Goal: Find specific page/section: Find specific page/section

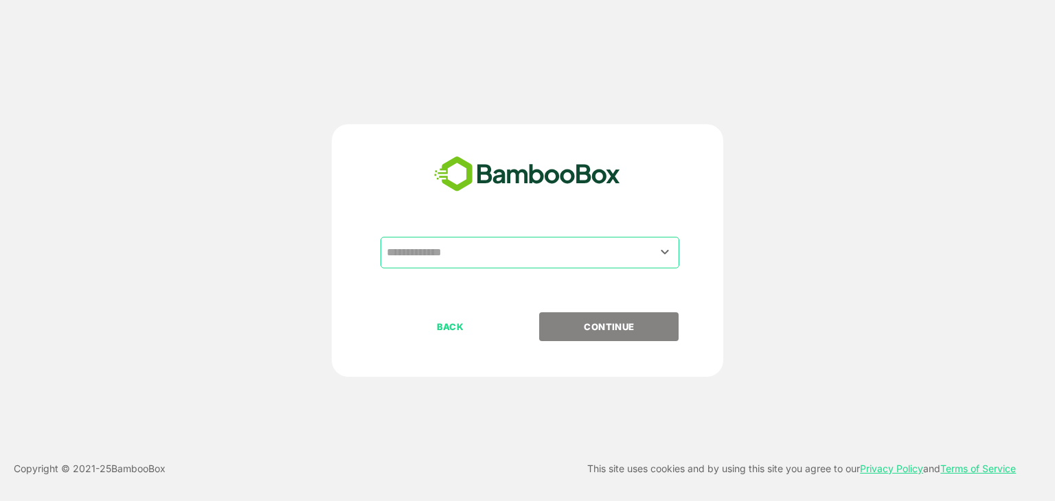
drag, startPoint x: 620, startPoint y: 273, endPoint x: 622, endPoint y: 259, distance: 14.6
click at [622, 259] on div "​" at bounding box center [527, 275] width 342 height 76
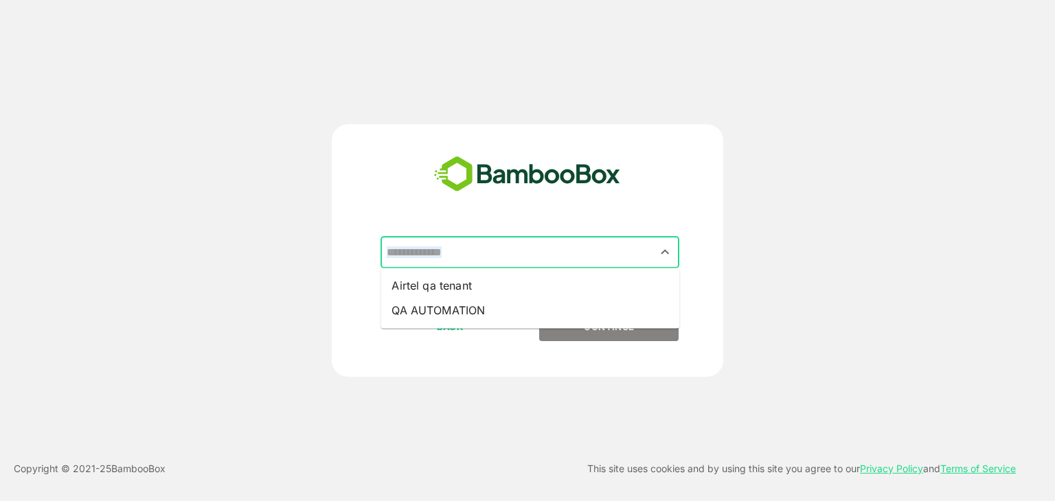
click at [622, 259] on input "text" at bounding box center [529, 253] width 293 height 26
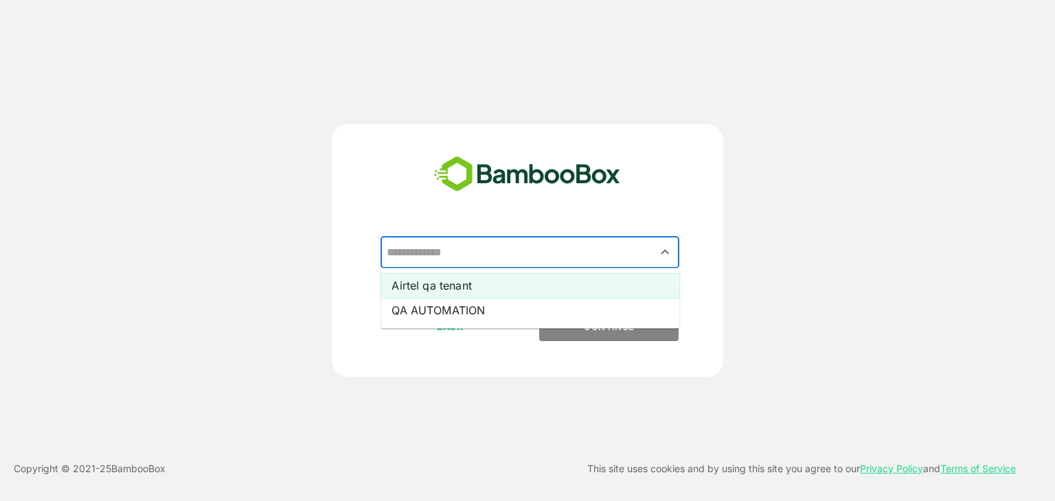
drag, startPoint x: 597, startPoint y: 271, endPoint x: 597, endPoint y: 282, distance: 11.0
click at [597, 282] on ul "Airtel qa tenant QA AUTOMATION" at bounding box center [530, 298] width 299 height 60
click at [597, 282] on li "Airtel qa tenant" at bounding box center [530, 285] width 299 height 25
type input "**********"
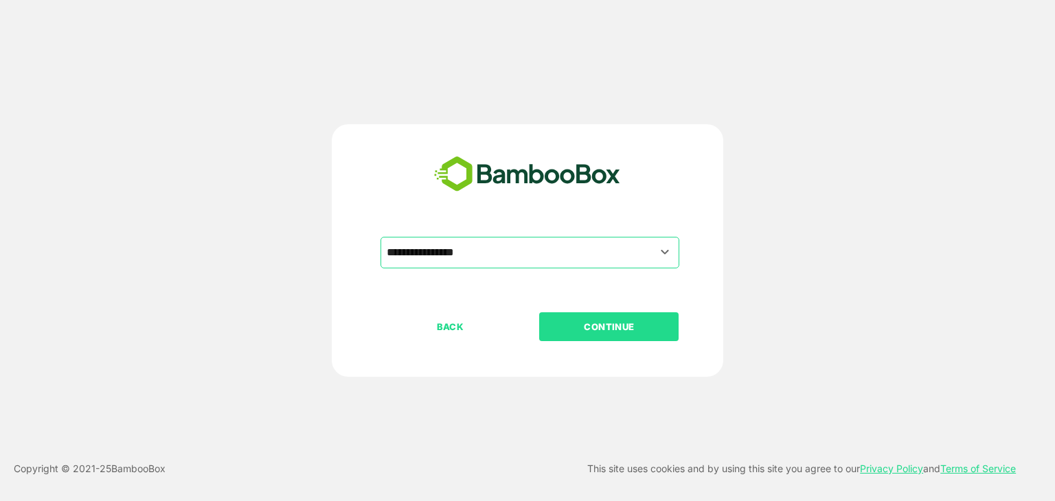
click at [595, 324] on p "CONTINUE" at bounding box center [609, 326] width 137 height 15
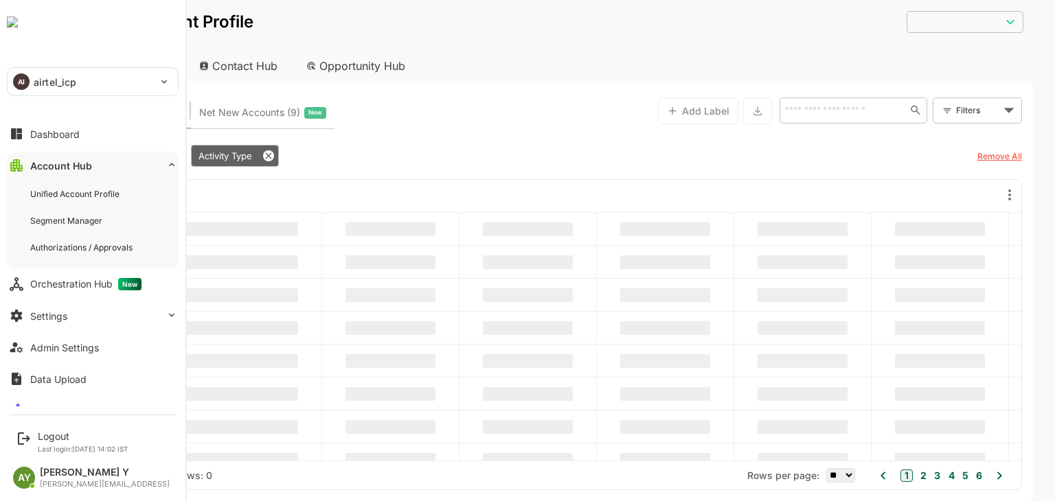
type input "**********"
click at [27, 73] on div "AI airtel_icp" at bounding box center [85, 81] width 154 height 27
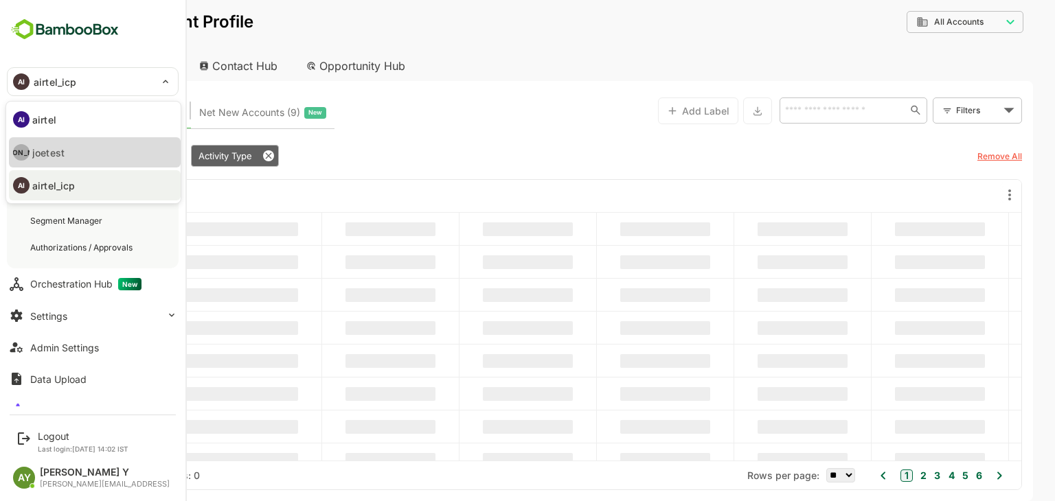
click at [47, 148] on p "joetest" at bounding box center [48, 153] width 32 height 14
